Goal: Find specific page/section: Find specific page/section

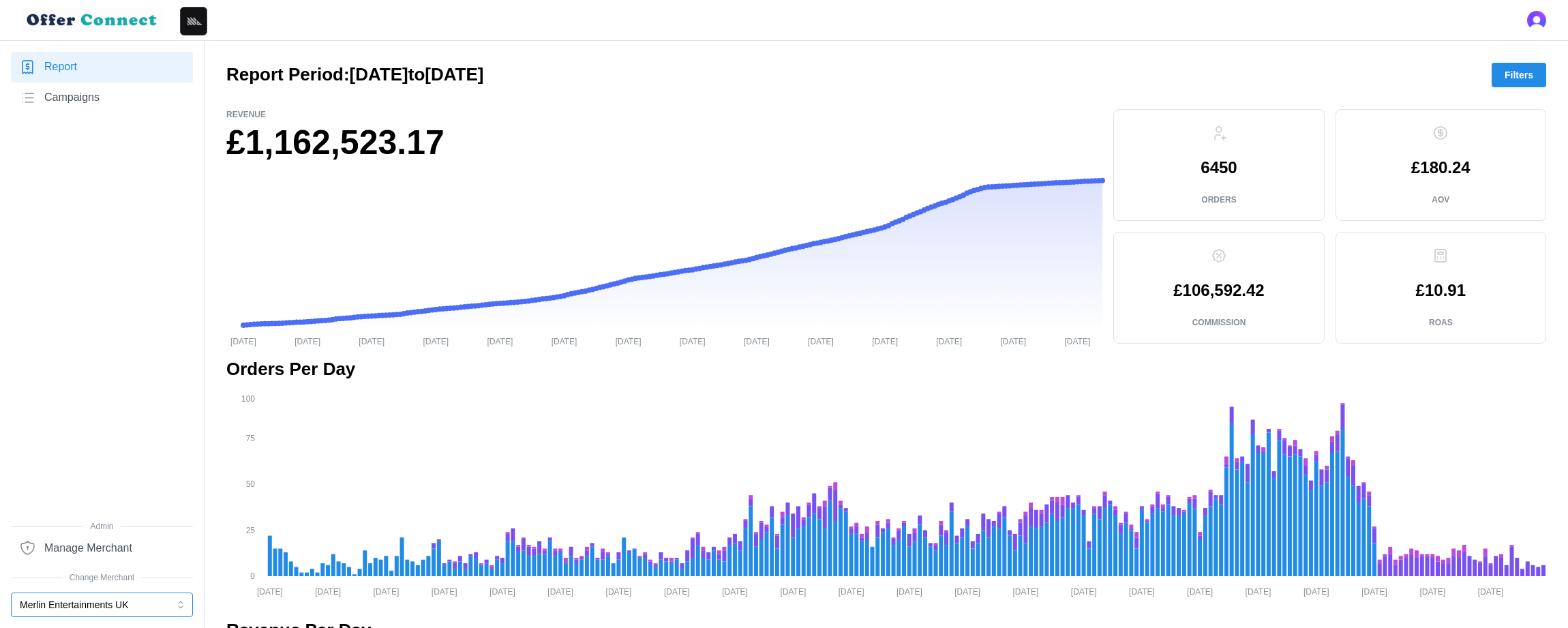
click at [91, 602] on button "Merlin Entertainments UK" at bounding box center [101, 604] width 182 height 24
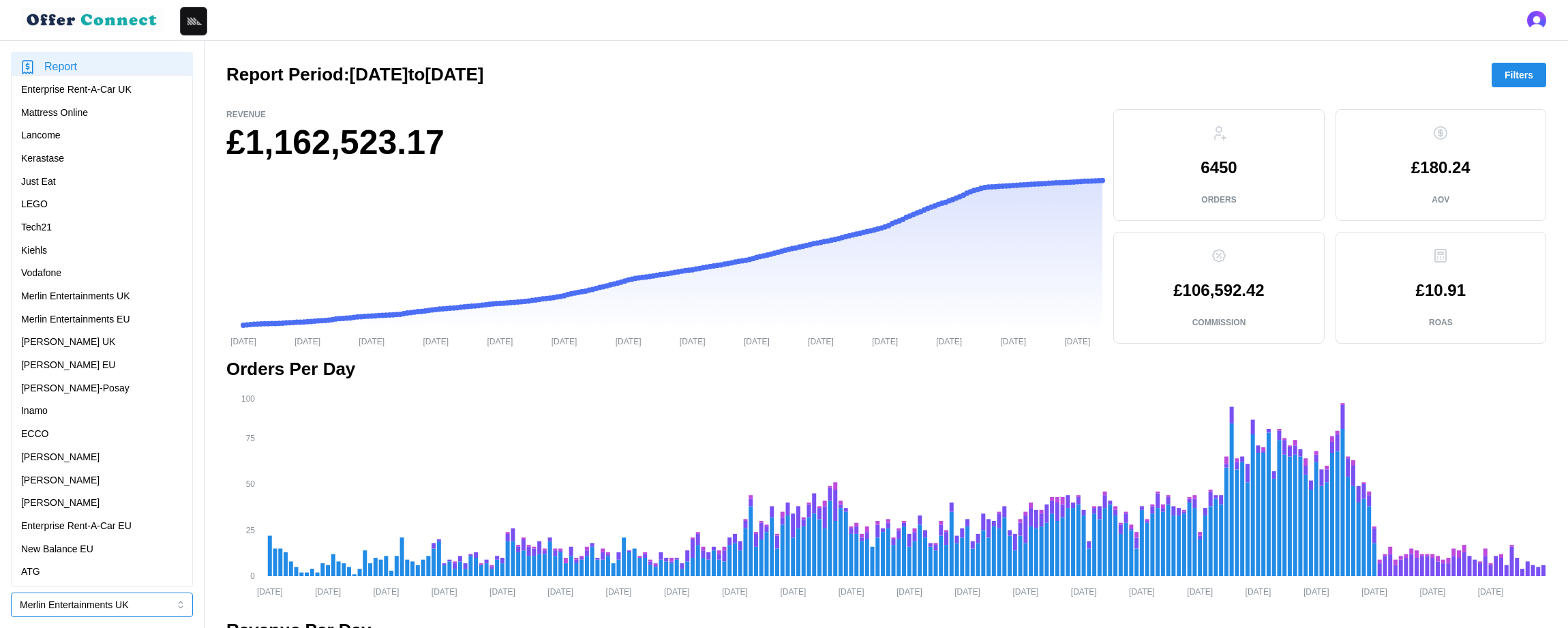
click at [113, 112] on div "Mattress Online" at bounding box center [101, 113] width 161 height 15
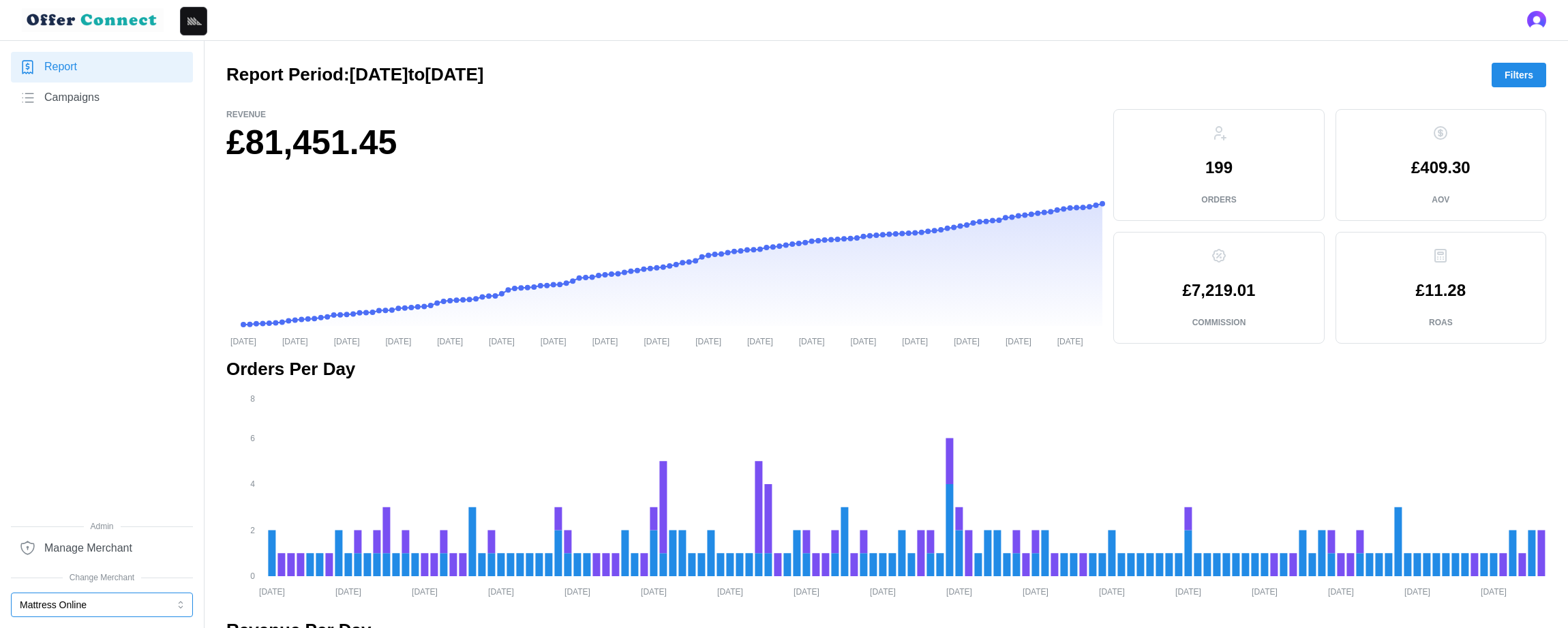
click at [139, 596] on button "Mattress Online" at bounding box center [101, 604] width 182 height 24
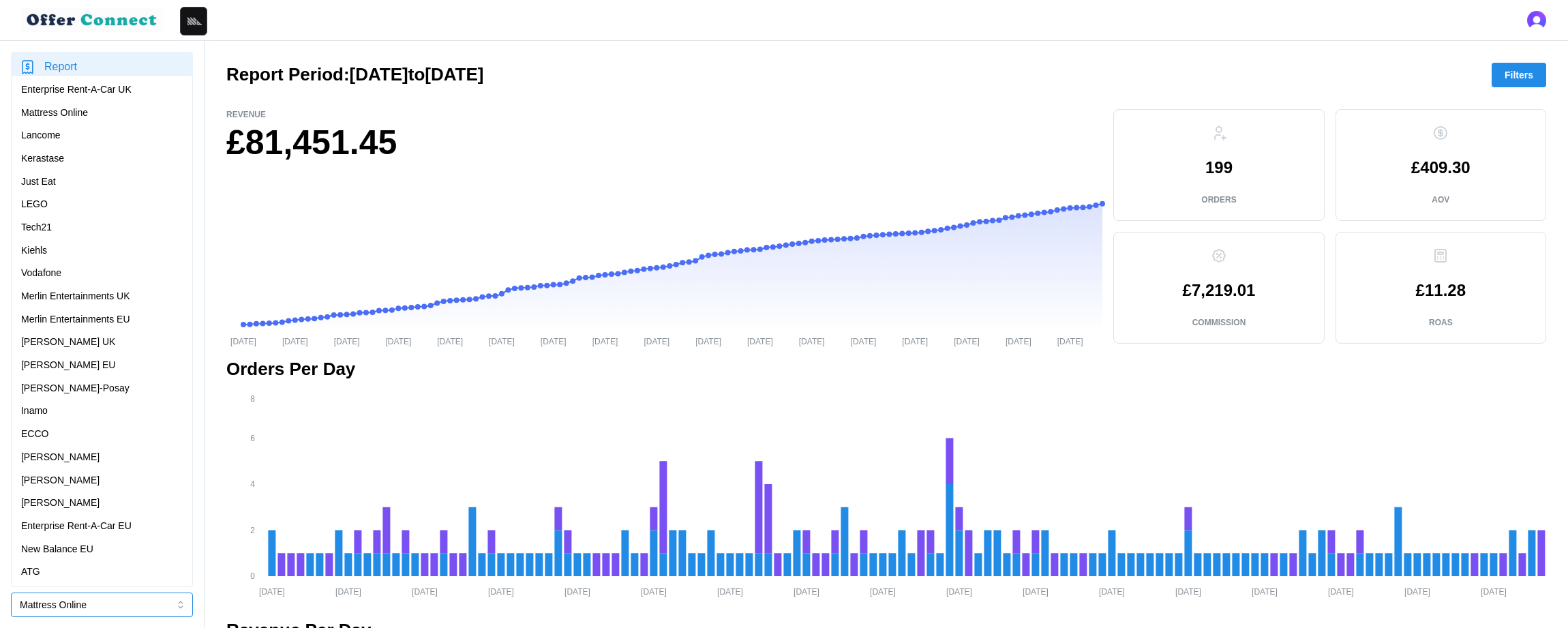
click at [52, 277] on p "Vodafone" at bounding box center [41, 273] width 41 height 15
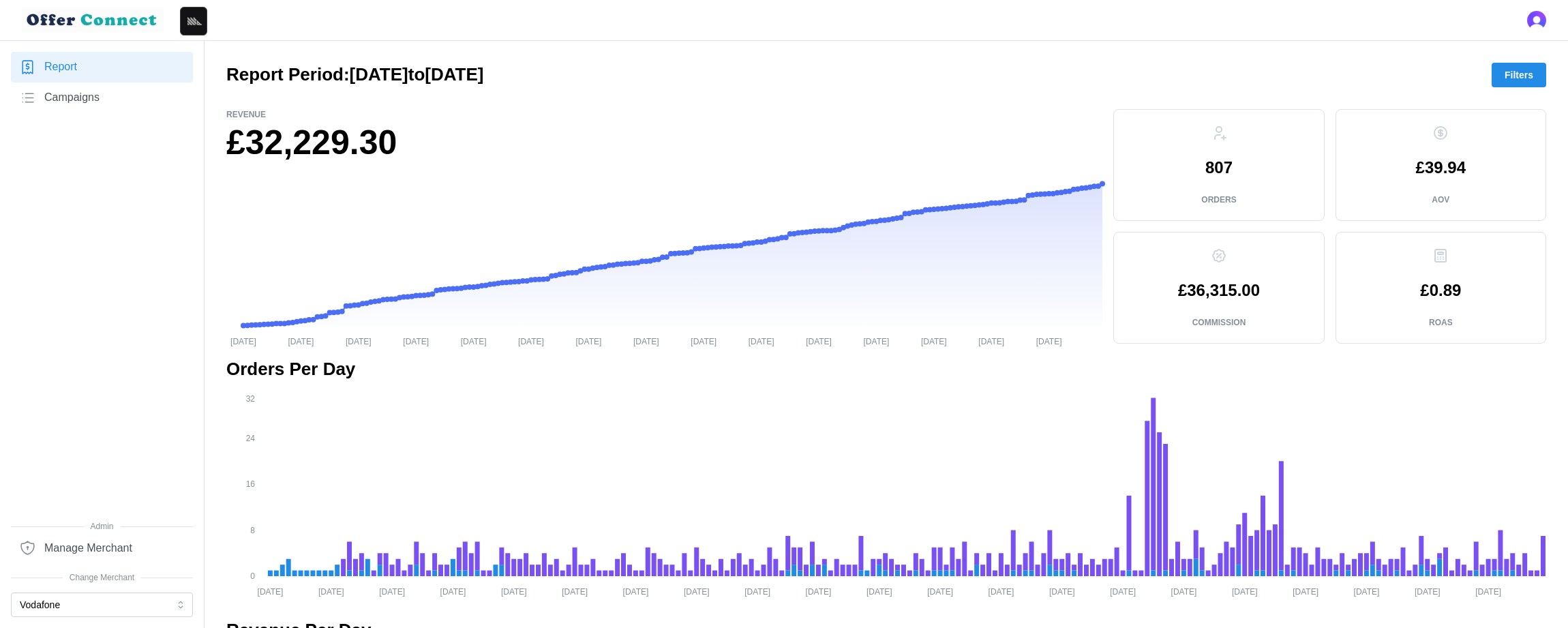
click at [67, 620] on nav "Report Campaigns Admin Manage Merchant Change Merchant Vodafone" at bounding box center [102, 333] width 204 height 587
click at [68, 600] on button "Vodafone" at bounding box center [101, 604] width 182 height 24
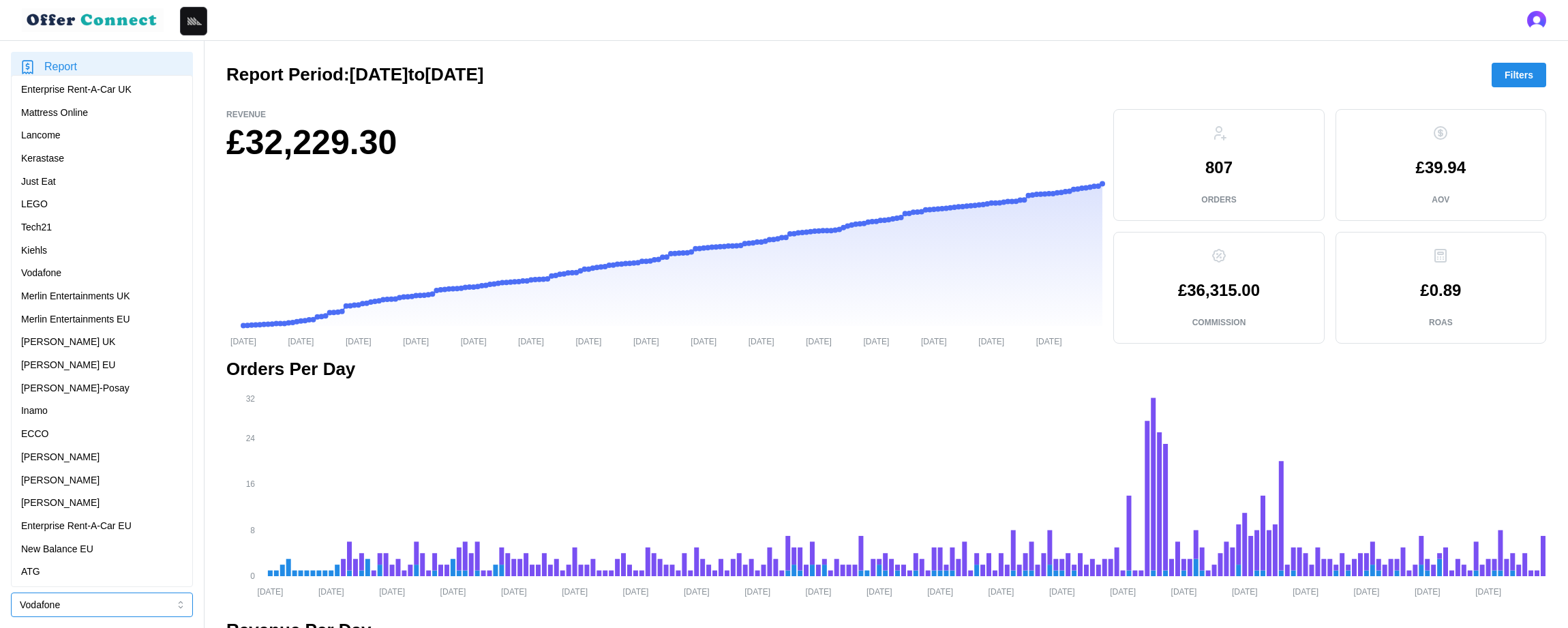
click at [79, 394] on p "[PERSON_NAME]-Posay" at bounding box center [75, 389] width 109 height 15
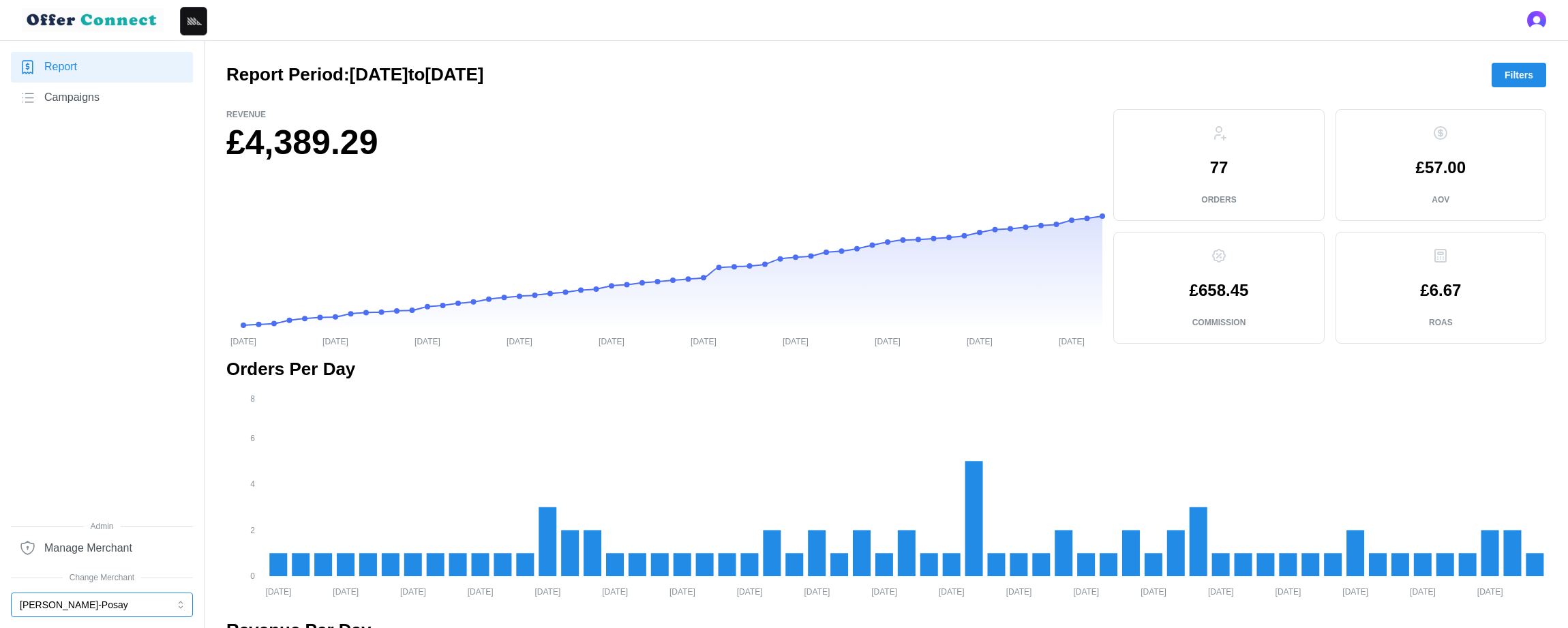
click at [127, 609] on button "[PERSON_NAME]-Posay" at bounding box center [101, 604] width 182 height 24
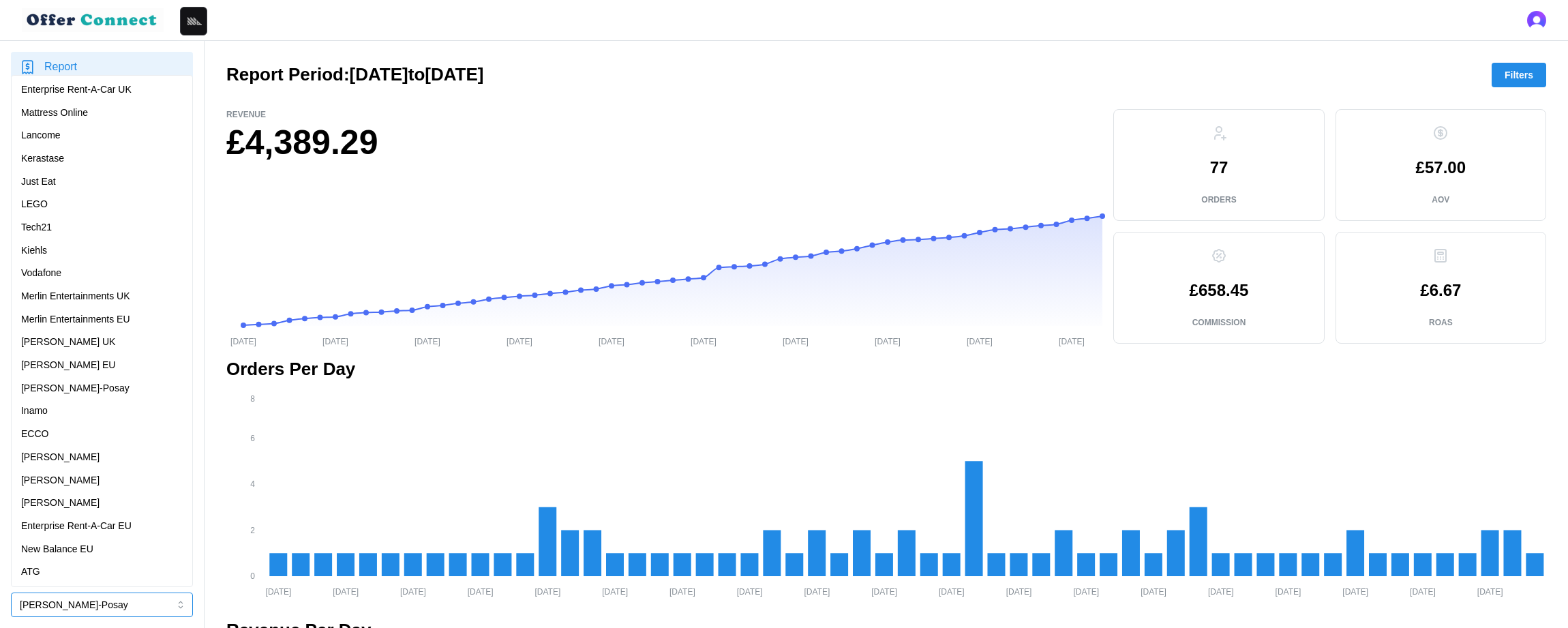
click at [75, 501] on p "[PERSON_NAME]" at bounding box center [60, 503] width 79 height 15
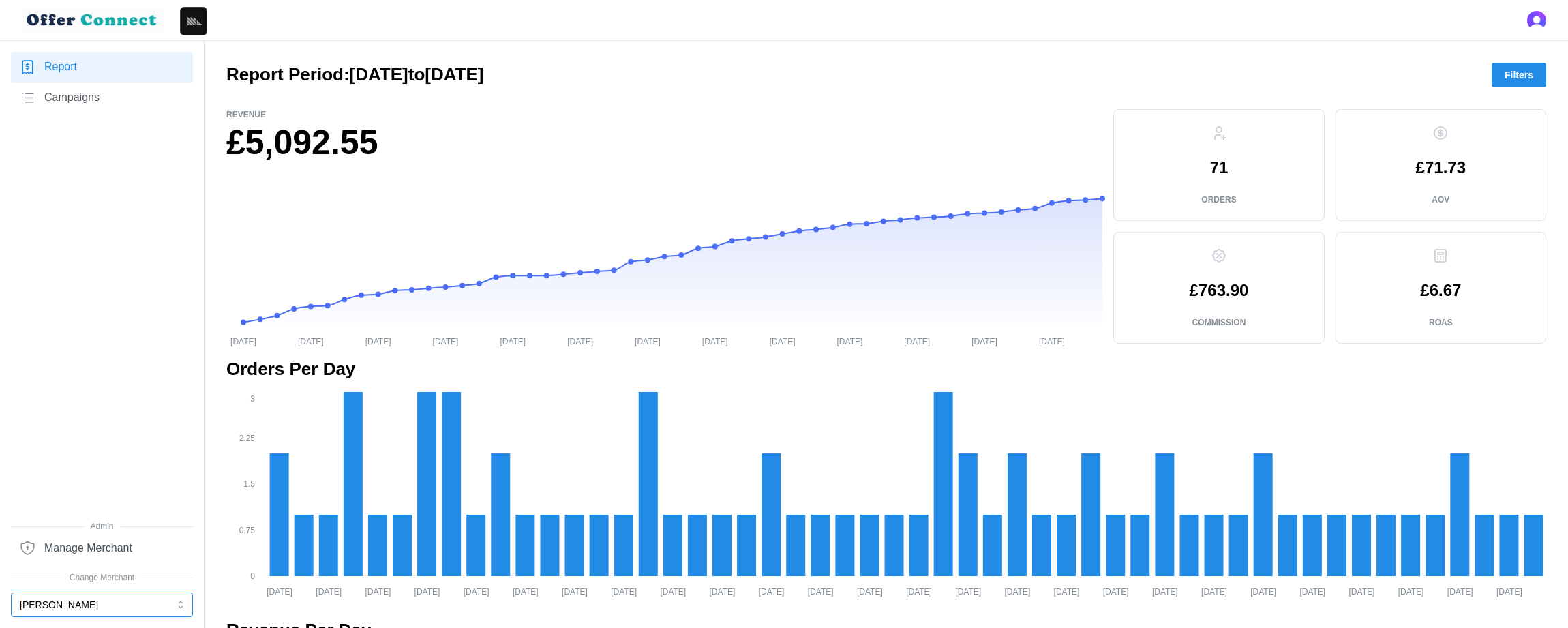
click at [54, 605] on button "[PERSON_NAME]" at bounding box center [101, 604] width 182 height 24
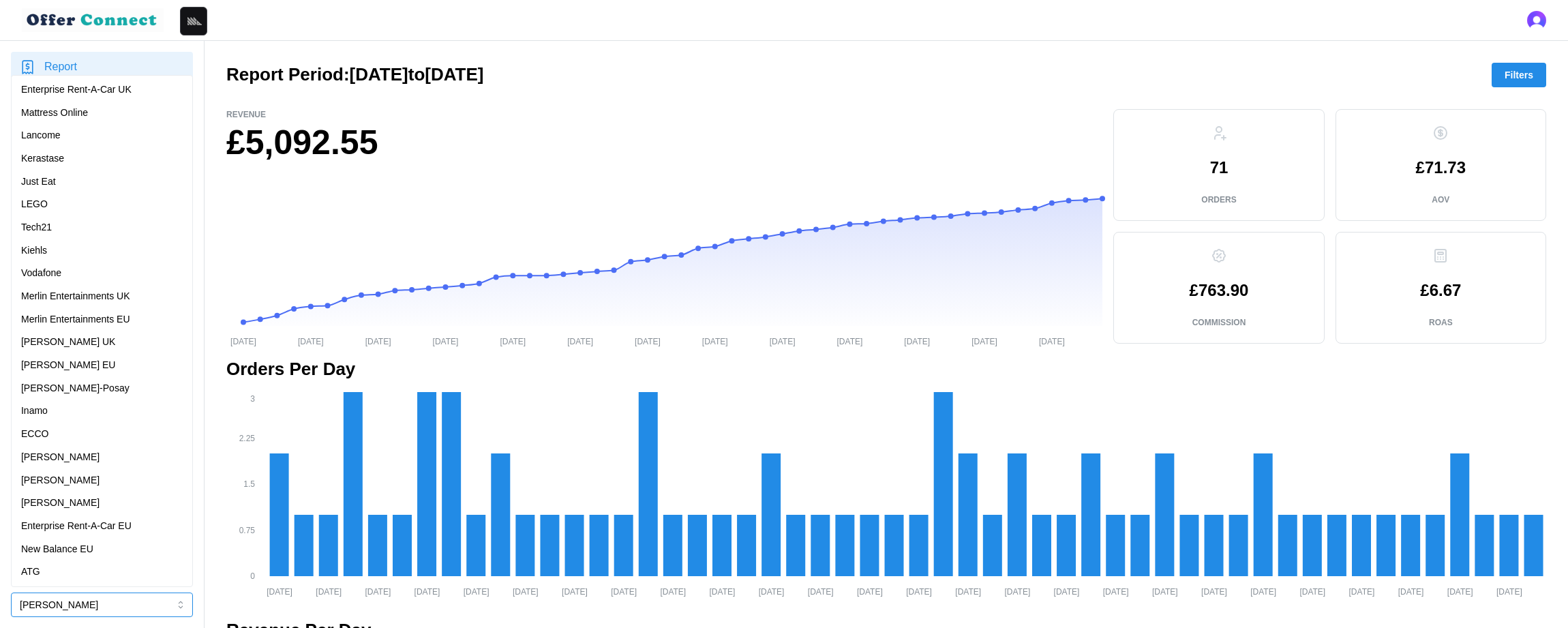
click at [95, 254] on div "Kiehls" at bounding box center [101, 251] width 161 height 15
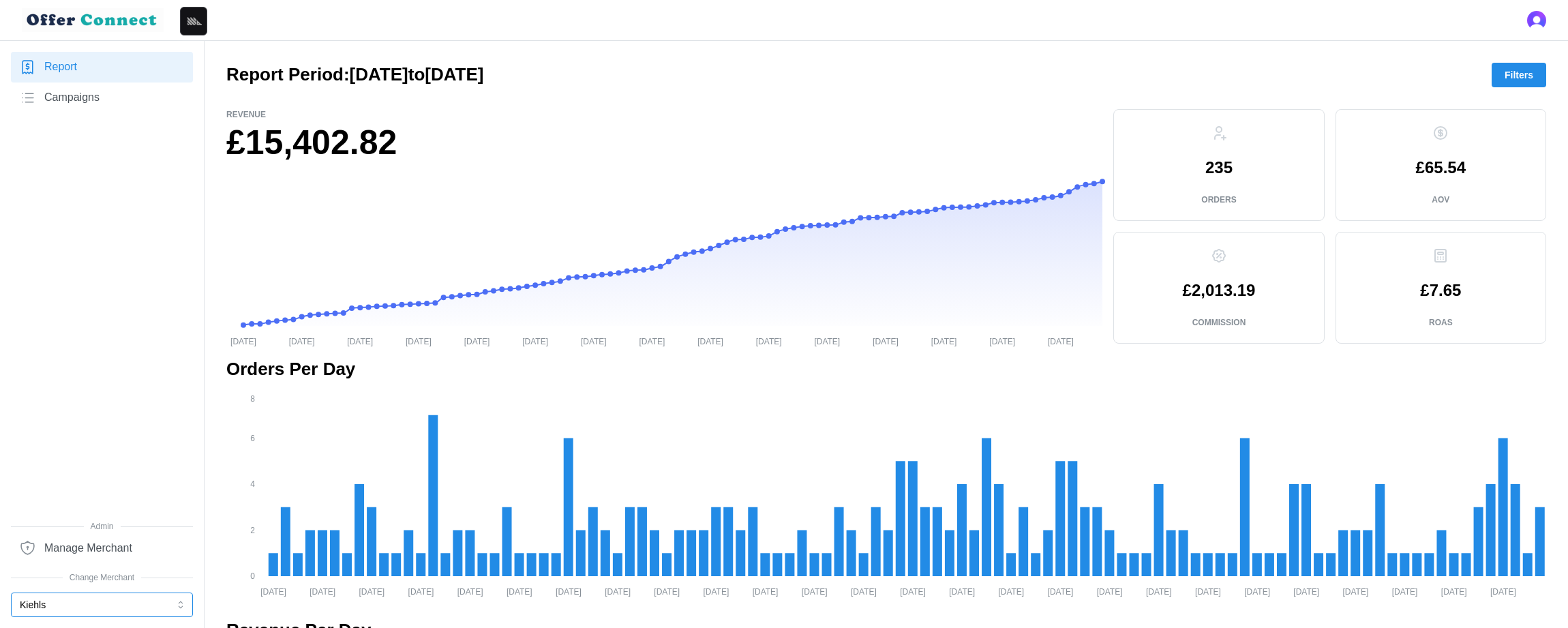
click at [45, 604] on button "Kiehls" at bounding box center [101, 604] width 182 height 24
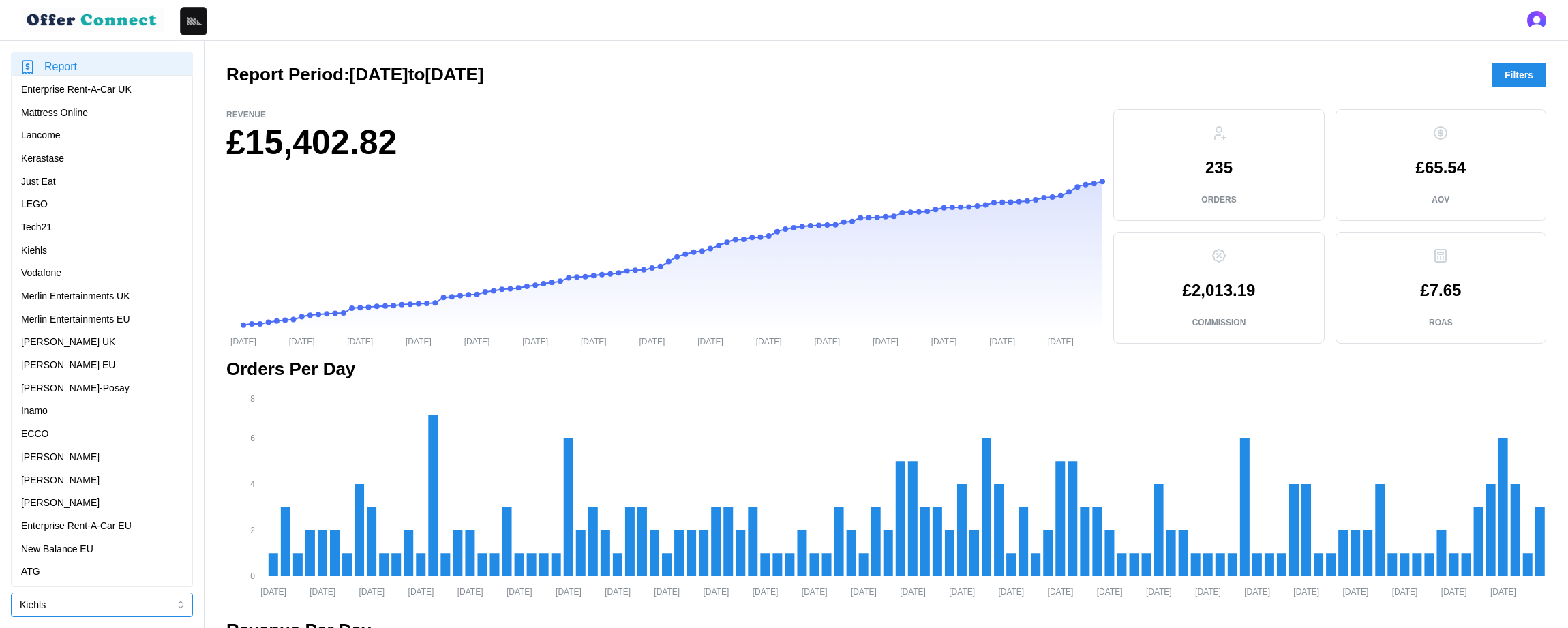
click at [83, 138] on div "Lancome" at bounding box center [101, 135] width 161 height 15
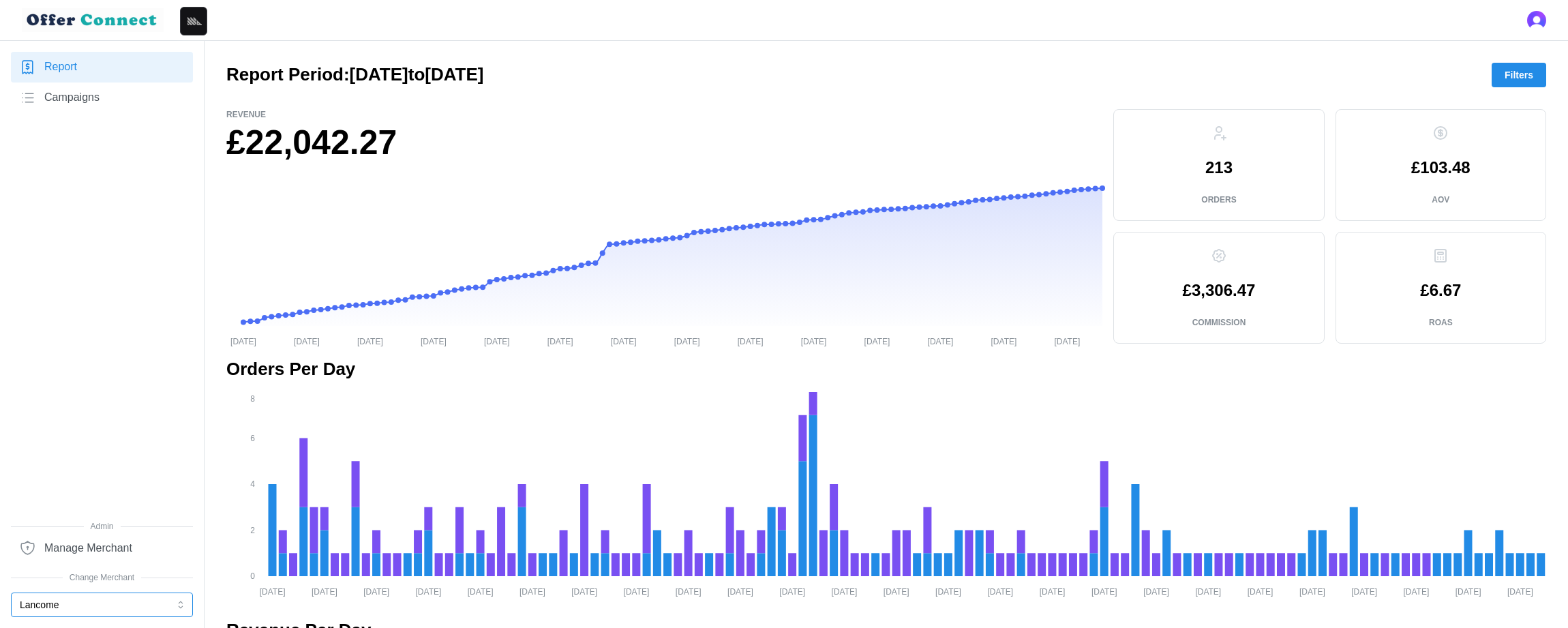
click at [66, 600] on button "Lancome" at bounding box center [101, 604] width 182 height 24
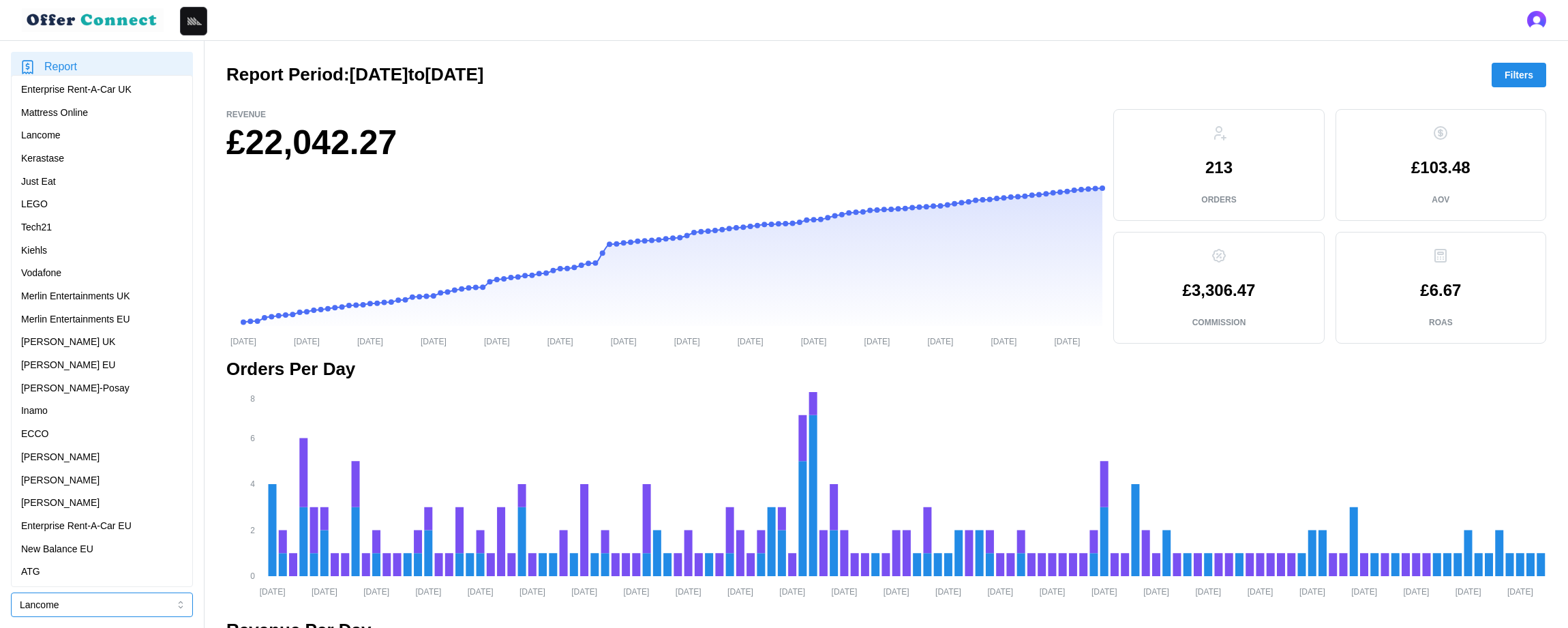
click at [70, 476] on div "[PERSON_NAME]" at bounding box center [101, 480] width 161 height 15
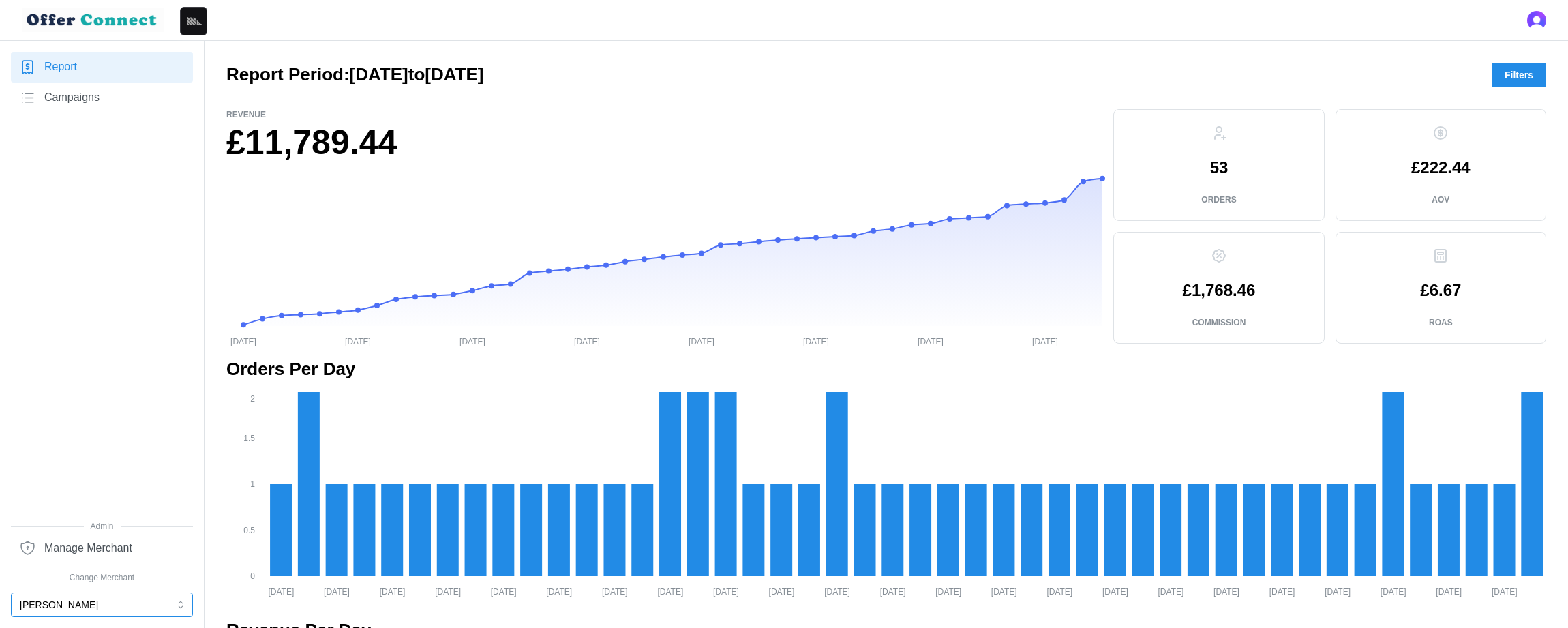
click at [71, 605] on button "[PERSON_NAME]" at bounding box center [101, 604] width 182 height 24
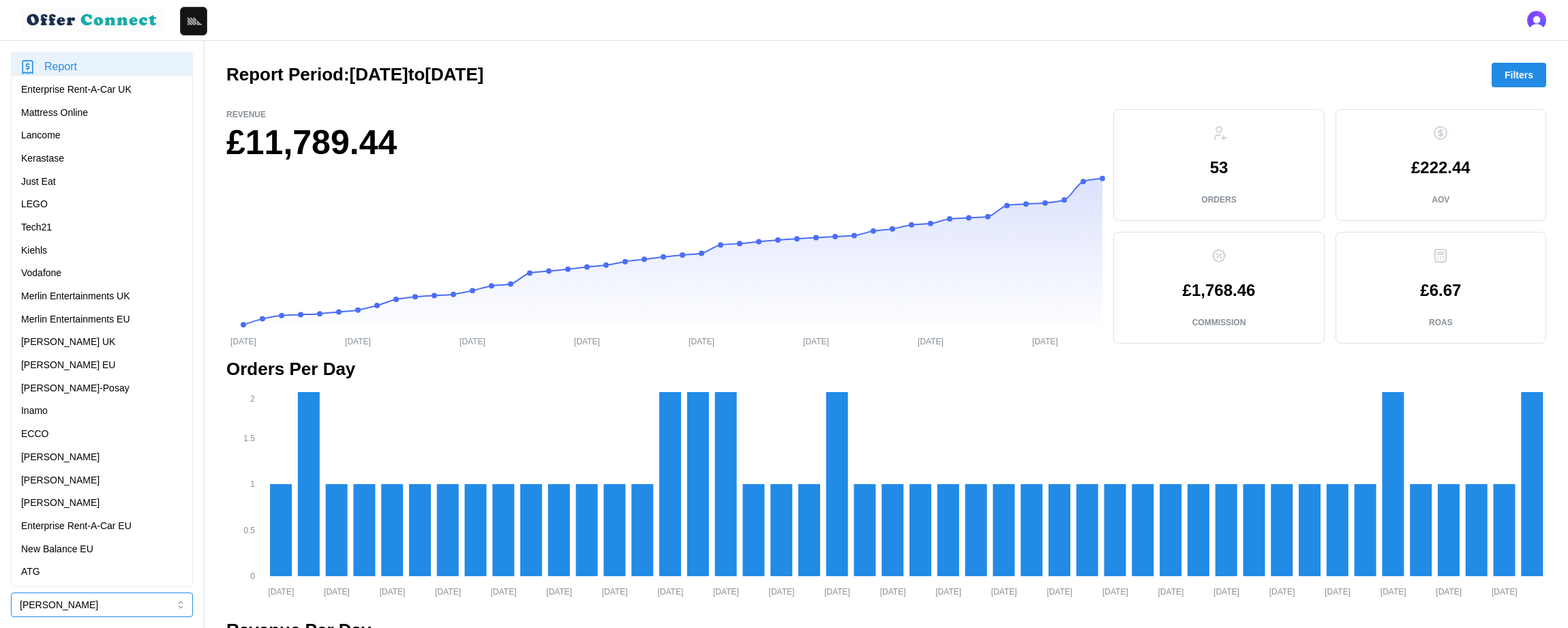
click at [92, 160] on div "Kerastase" at bounding box center [101, 159] width 161 height 15
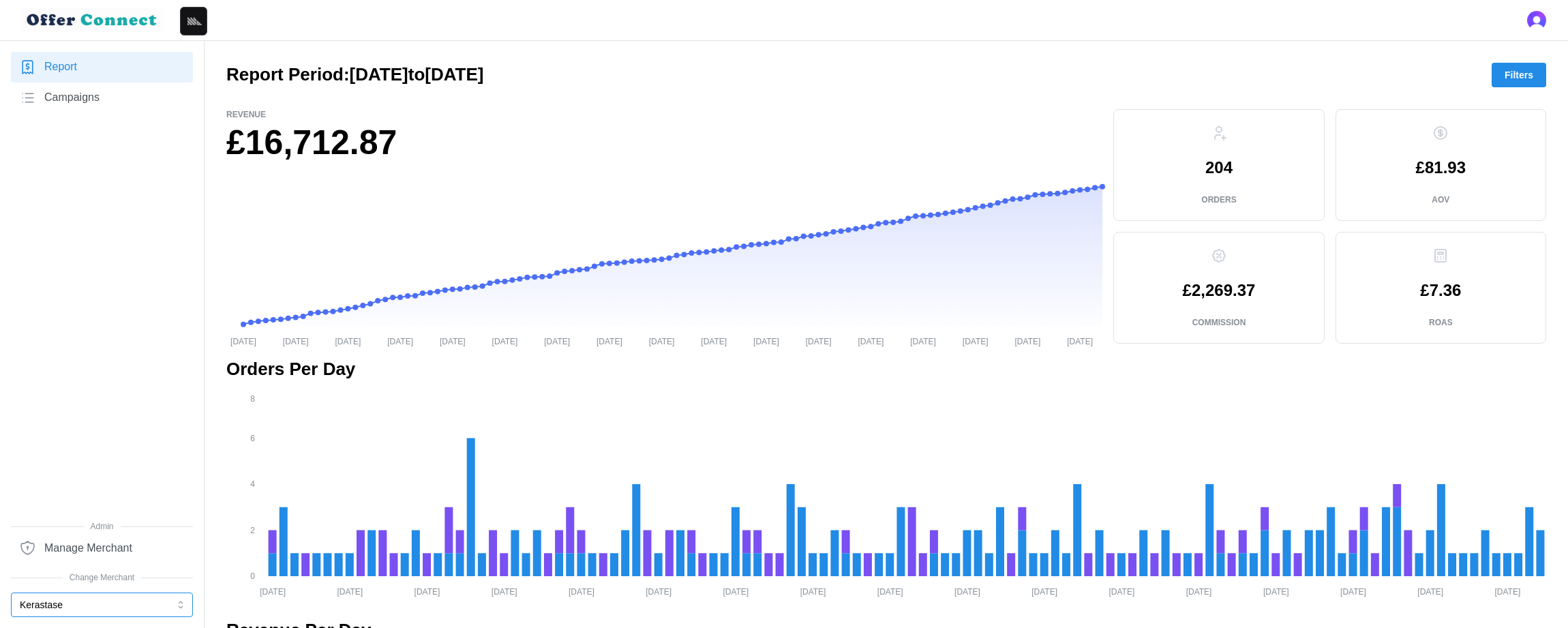
click at [67, 605] on button "Kerastase" at bounding box center [101, 604] width 182 height 24
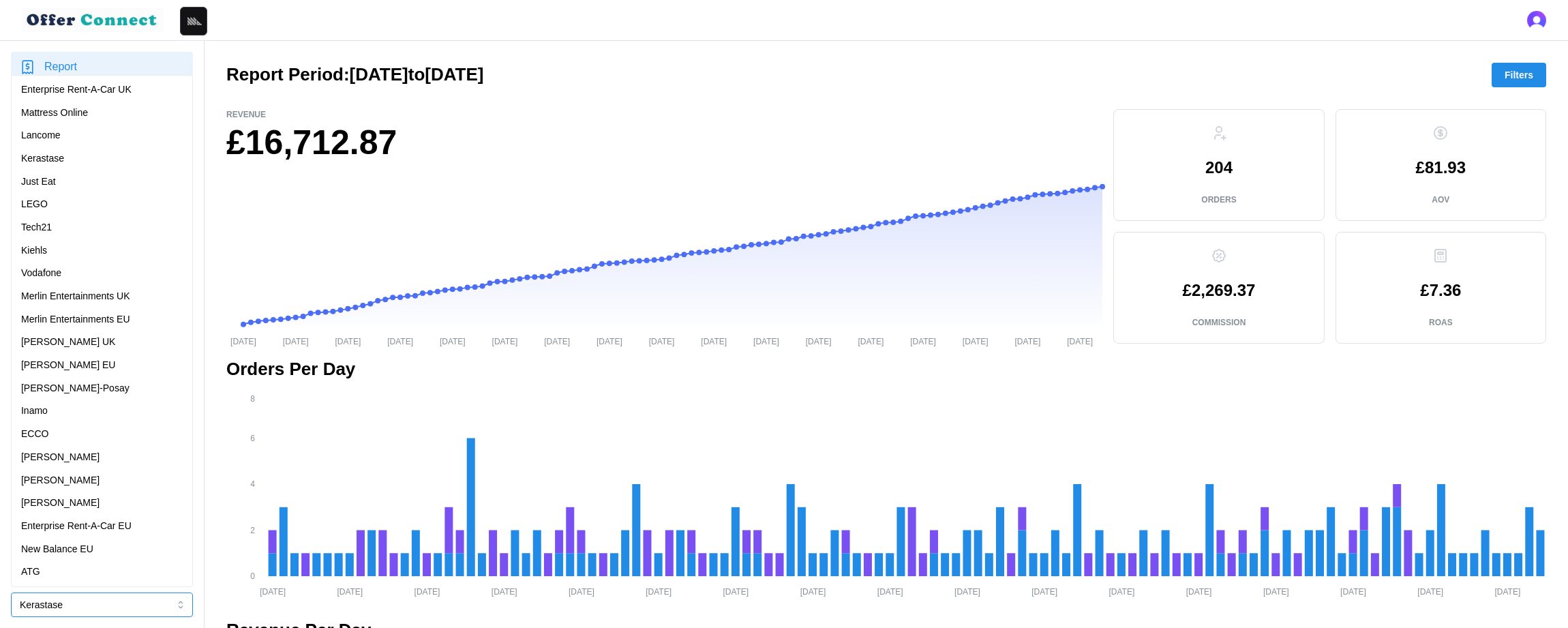
click at [122, 114] on div "Mattress Online" at bounding box center [101, 113] width 161 height 15
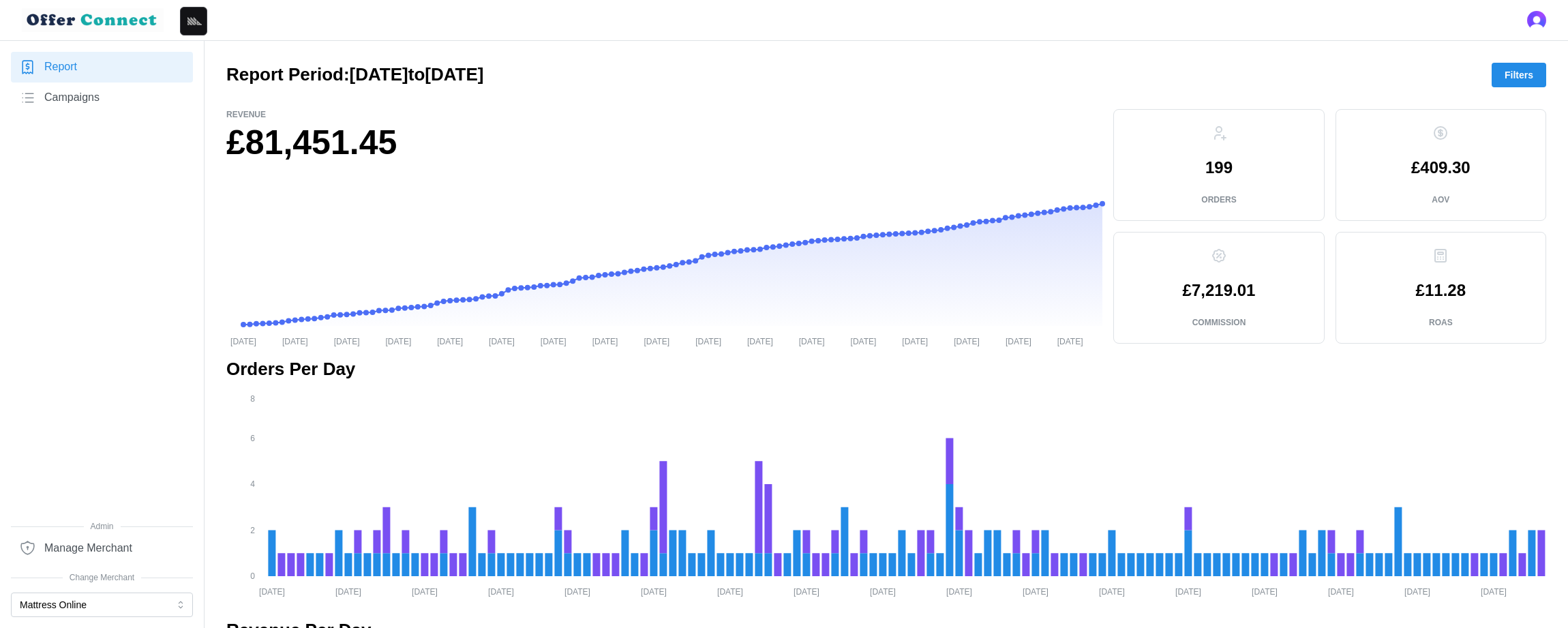
click at [21, 207] on div "Report Campaigns" at bounding box center [101, 286] width 182 height 468
